Goal: Transaction & Acquisition: Obtain resource

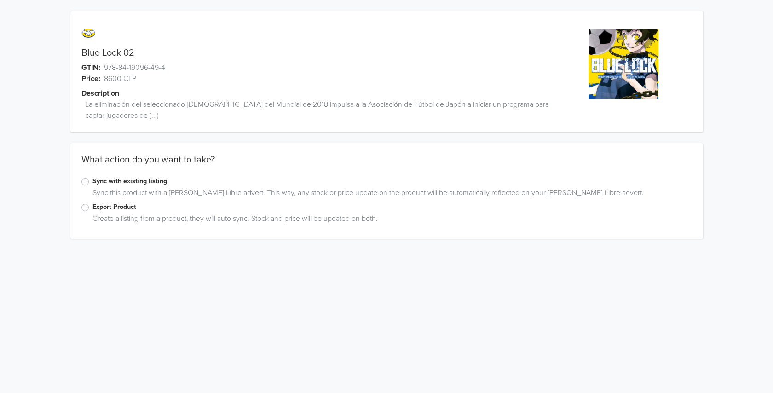
click at [92, 181] on label "Sync with existing listing" at bounding box center [391, 181] width 599 height 10
click at [0, 0] on input "Sync with existing listing" at bounding box center [0, 0] width 0 height 0
click at [246, 290] on div at bounding box center [172, 291] width 173 height 13
click at [299, 260] on div "Sync with existing listing Select one variant Update Listings Actualizar anunci…" at bounding box center [386, 295] width 632 height 90
click at [312, 289] on span "Update Listings" at bounding box center [317, 291] width 52 height 9
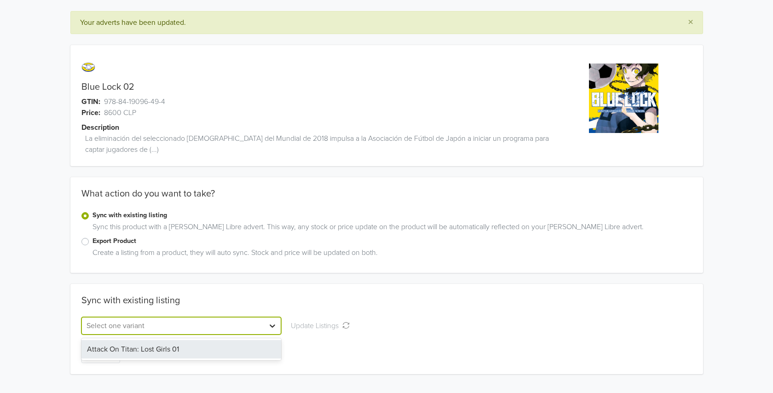
click at [267, 322] on div at bounding box center [272, 325] width 17 height 17
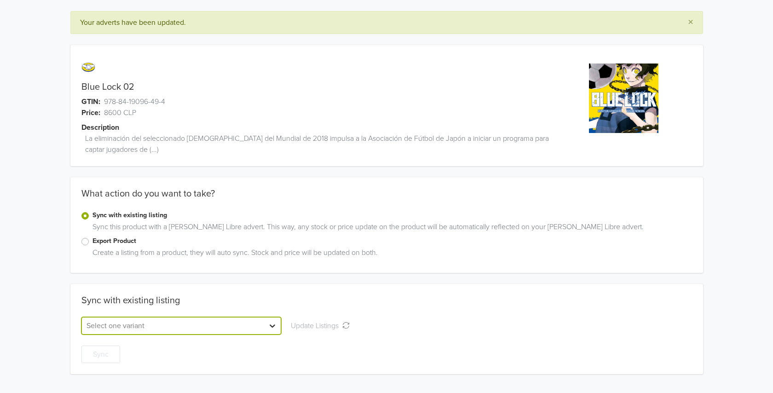
click at [276, 322] on icon at bounding box center [272, 325] width 9 height 9
click at [92, 242] on label "Export Product" at bounding box center [391, 241] width 599 height 10
click at [0, 0] on input "Export Product" at bounding box center [0, 0] width 0 height 0
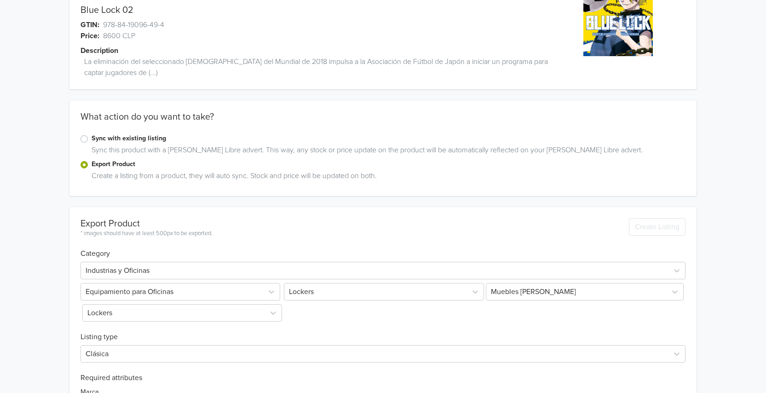
scroll to position [46, 0]
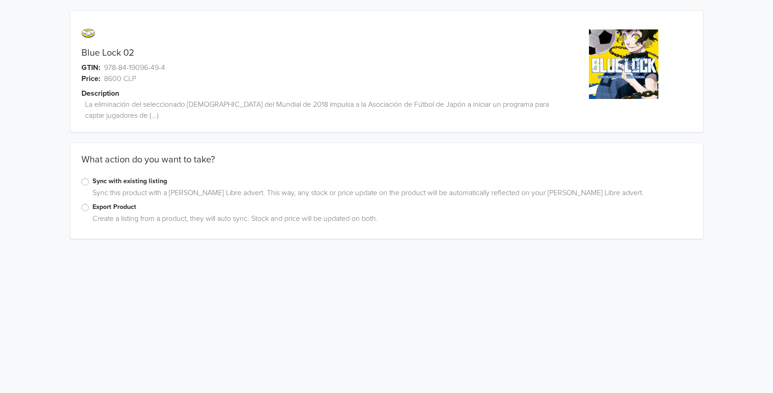
click at [119, 206] on label "Export Product" at bounding box center [391, 207] width 599 height 10
click at [0, 0] on input "Export Product" at bounding box center [0, 0] width 0 height 0
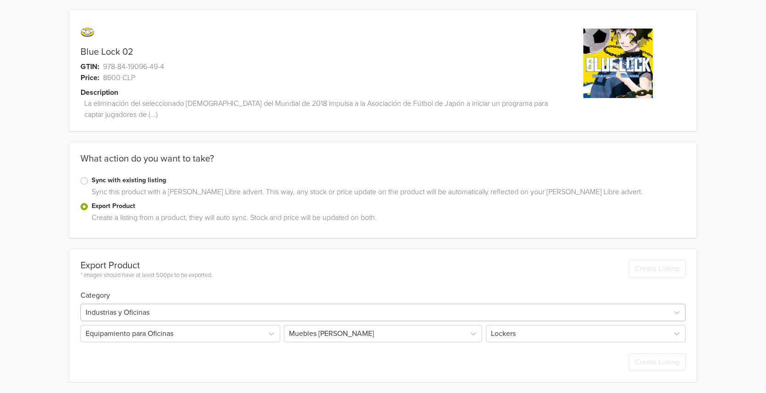
click at [161, 307] on div at bounding box center [375, 312] width 578 height 13
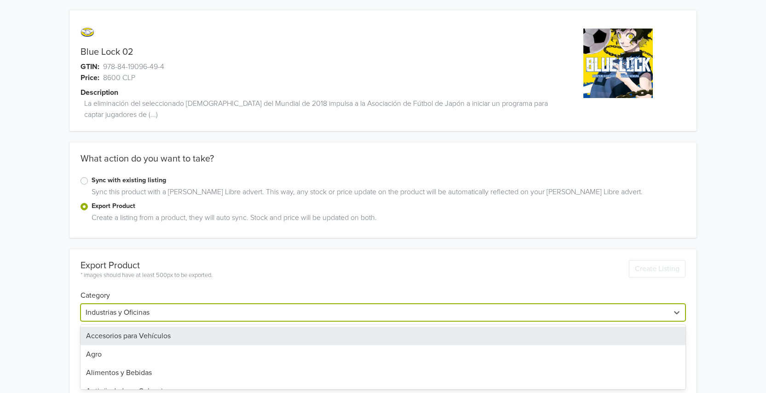
scroll to position [14, 0]
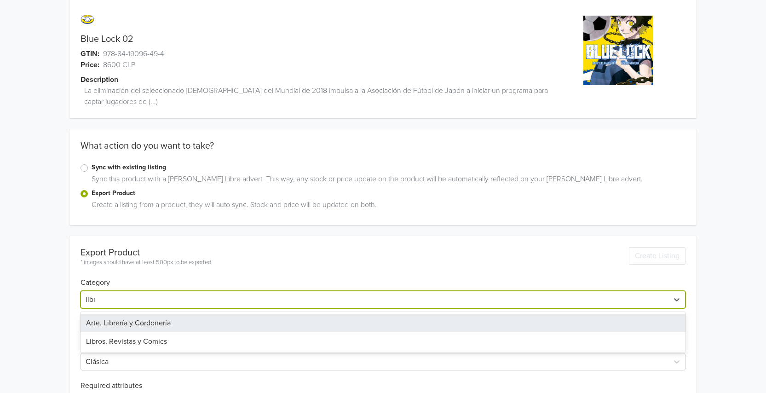
type input "libro"
click at [171, 328] on div "Libros, Revistas y Comics" at bounding box center [382, 323] width 605 height 18
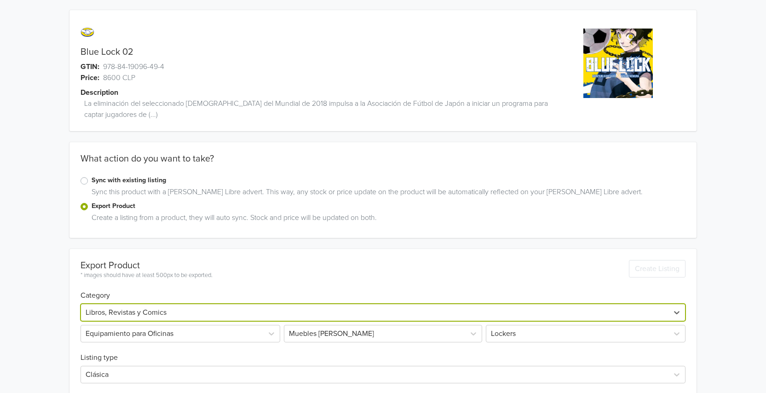
click at [41, 304] on div "Blue Lock 02 GTIN: 978-84-19096-49-4 Price: 8600 CLP Description La eliminación…" at bounding box center [383, 279] width 752 height 560
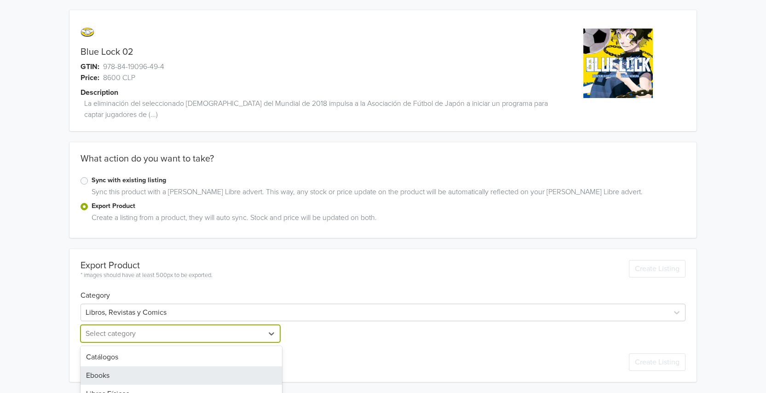
scroll to position [50, 0]
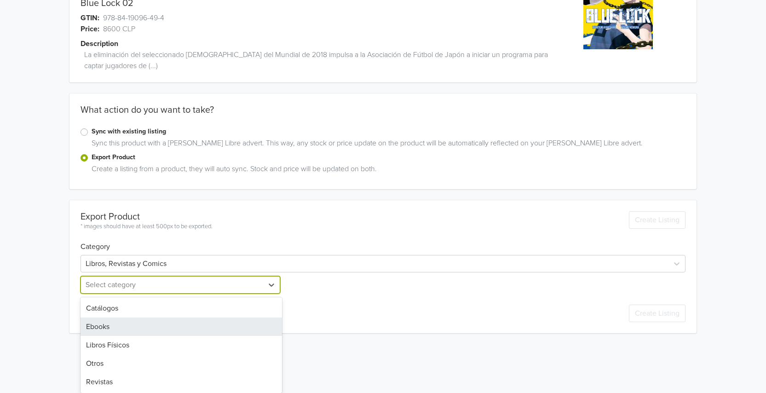
click at [124, 293] on div "5 results available. Use Up and Down to choose options, press Enter to select t…" at bounding box center [180, 284] width 201 height 17
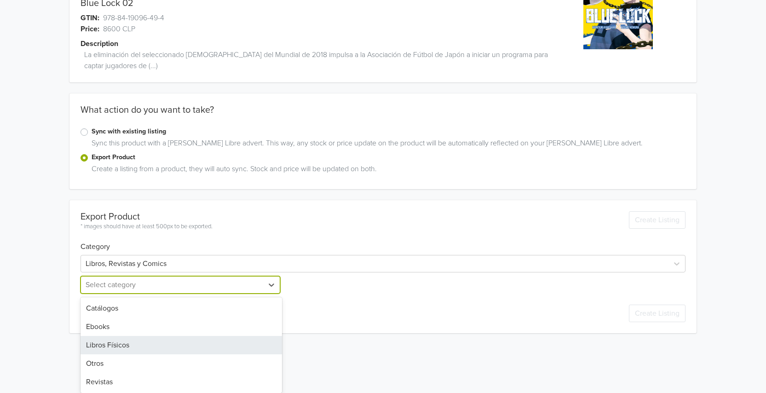
click at [119, 340] on div "Libros Físicos" at bounding box center [180, 345] width 201 height 18
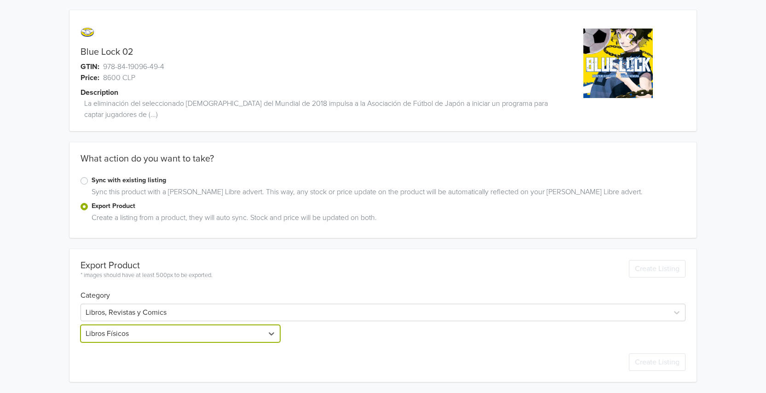
click at [56, 333] on div "Blue Lock 02 GTIN: 978-84-19096-49-4 Price: 8600 CLP Description La eliminación…" at bounding box center [383, 196] width 752 height 394
click at [46, 322] on div "Blue Lock 02 GTIN: 978-84-19096-49-4 Price: 8600 CLP Description La eliminación…" at bounding box center [383, 196] width 752 height 394
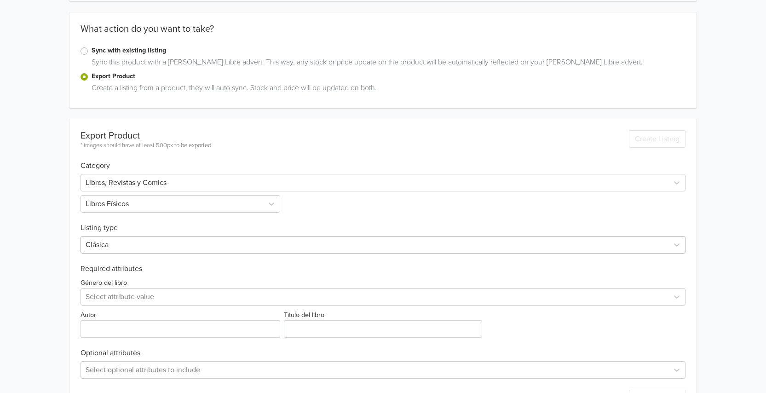
click at [96, 253] on div "Clásica" at bounding box center [382, 244] width 605 height 17
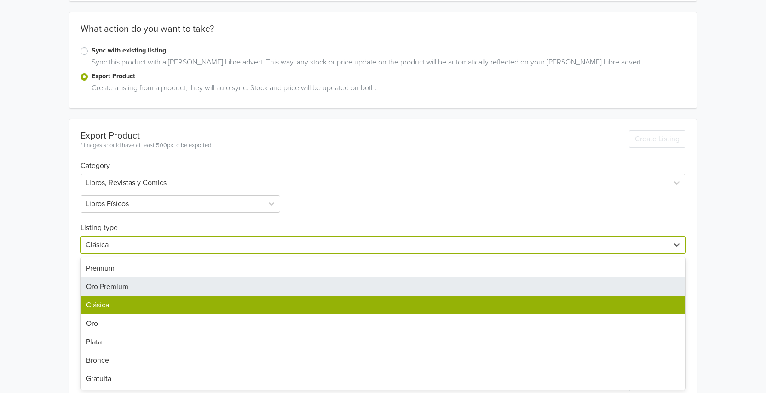
scroll to position [131, 0]
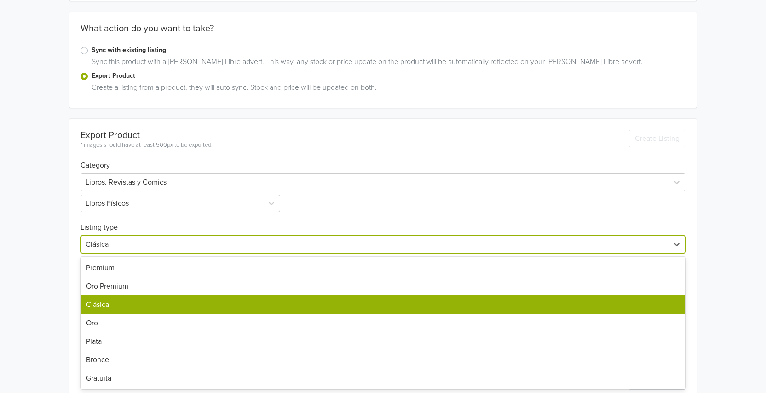
click at [58, 304] on div "Blue Lock 02 GTIN: 978-84-19096-49-4 Price: 8600 CLP Description La eliminación…" at bounding box center [383, 149] width 752 height 560
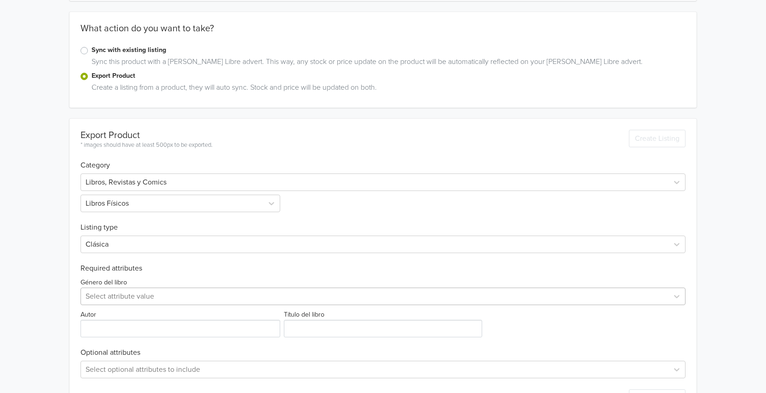
scroll to position [167, 0]
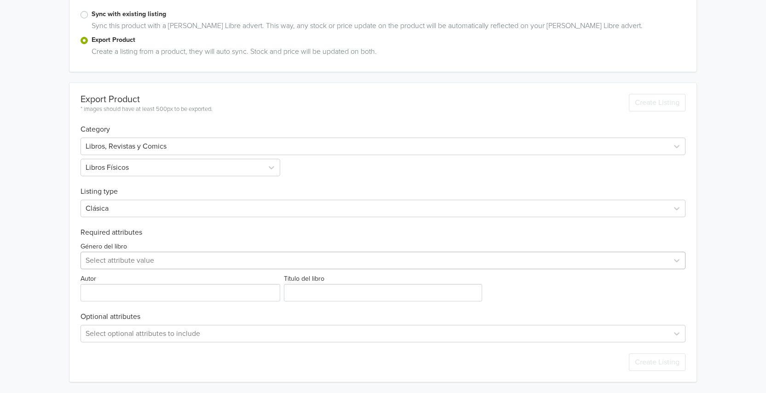
click at [129, 269] on div "Select attribute value" at bounding box center [382, 260] width 605 height 17
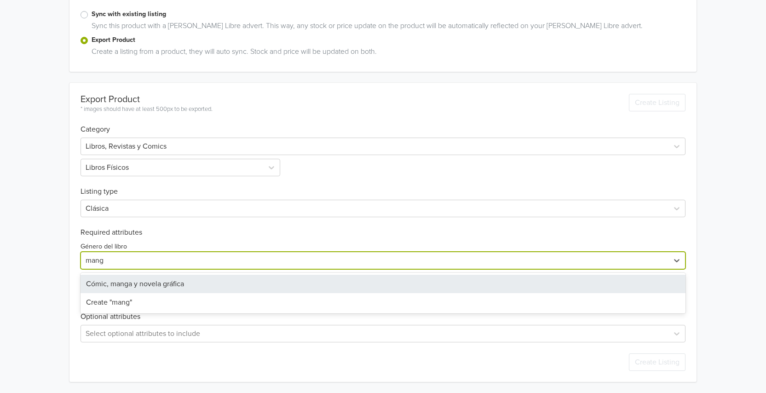
type input "manga"
click at [137, 286] on div "Cómic, manga y novela gráfica" at bounding box center [382, 284] width 605 height 18
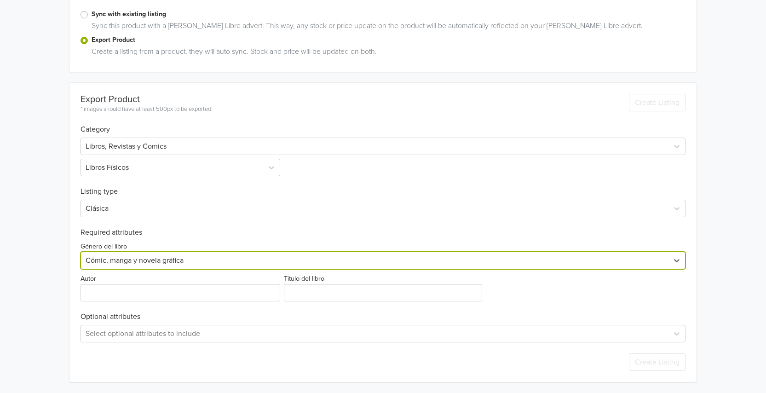
click at [78, 285] on div "Export Product * images should have at least 500px to be exported. Create Listi…" at bounding box center [382, 232] width 627 height 299
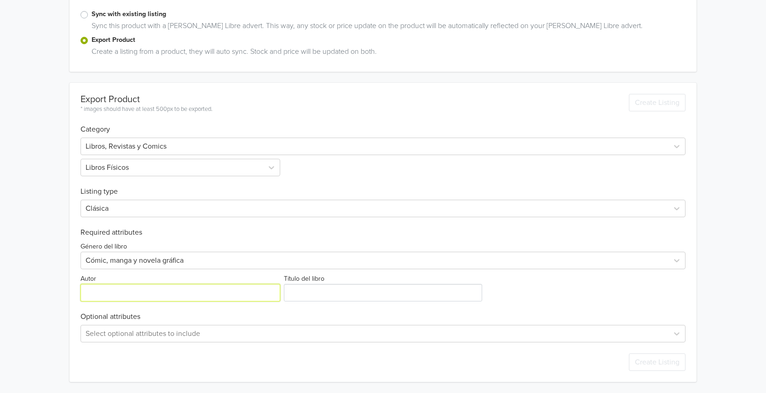
click at [111, 295] on input "Autor" at bounding box center [180, 292] width 200 height 17
click at [127, 291] on input "Autor" at bounding box center [180, 292] width 200 height 17
paste input "[PERSON_NAME]"
type input "[PERSON_NAME]"
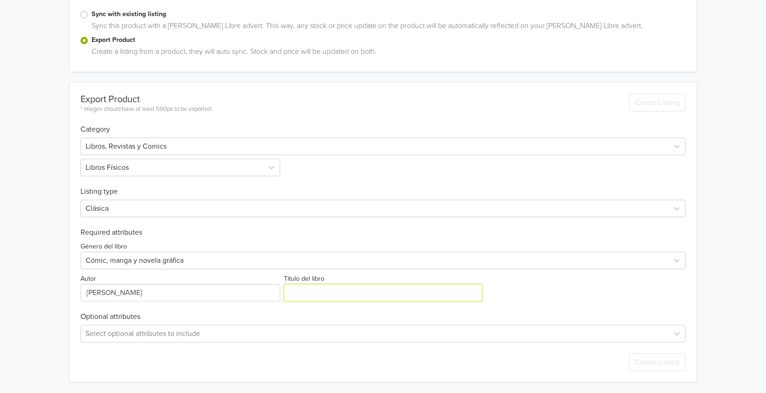
click at [335, 298] on input "Título del libro" at bounding box center [383, 292] width 198 height 17
type input "Blue Lock 02"
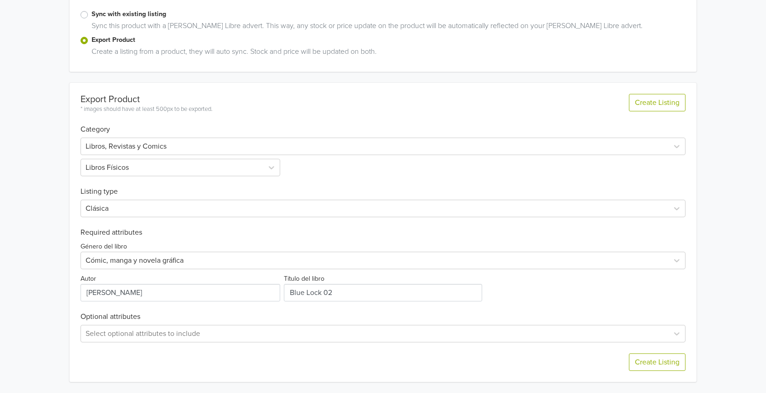
click at [604, 283] on div "Género del libro Cómic, manga y novela gráfica Autor Título del libro" at bounding box center [382, 269] width 605 height 64
click at [671, 362] on button "Create Listing" at bounding box center [657, 361] width 57 height 17
